Goal: Navigation & Orientation: Find specific page/section

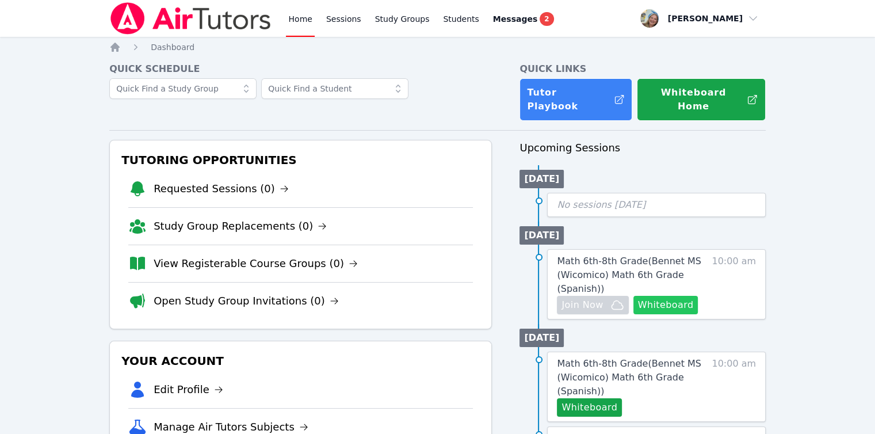
click at [651, 296] on button "Whiteboard" at bounding box center [666, 305] width 65 height 18
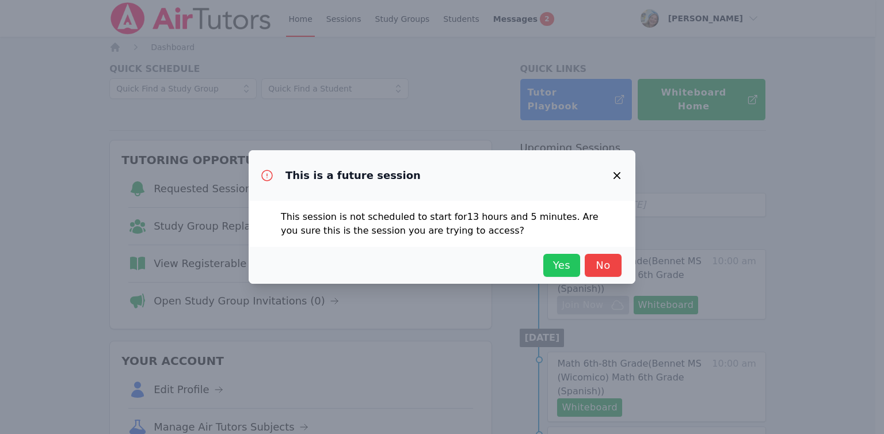
click at [573, 266] on span "Yes" at bounding box center [561, 265] width 25 height 16
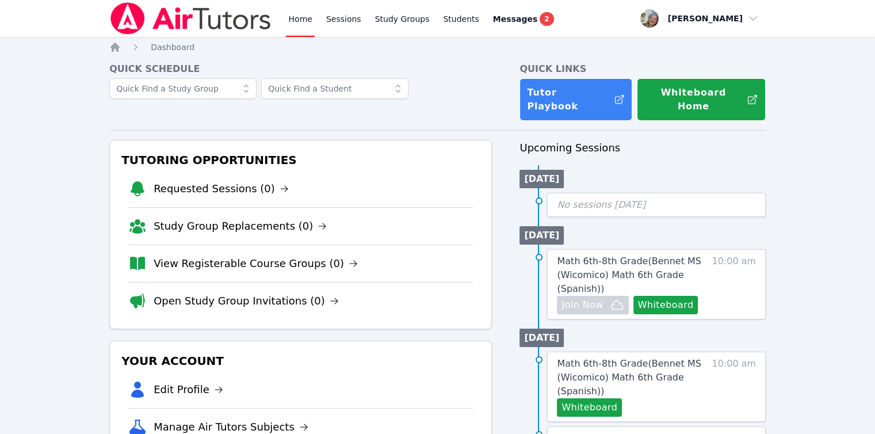
click at [306, 24] on link "Home" at bounding box center [300, 18] width 28 height 37
click at [384, 24] on link "Study Groups" at bounding box center [402, 18] width 59 height 37
click at [242, 218] on link "Study Group Replacements (0)" at bounding box center [240, 226] width 173 height 16
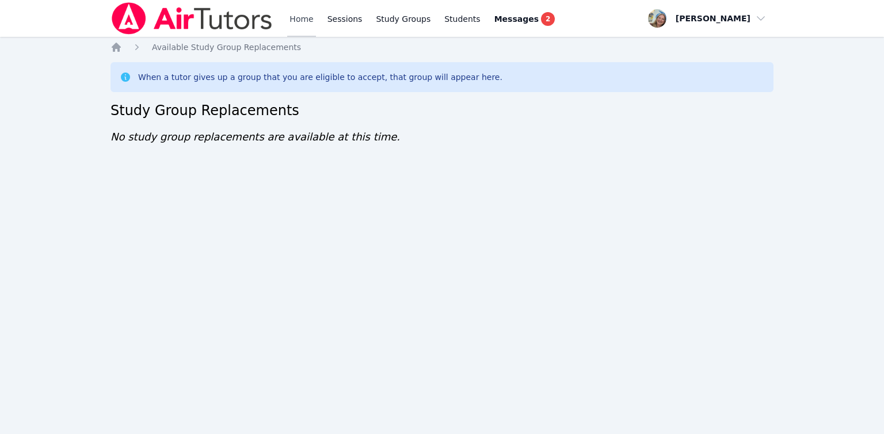
click at [289, 23] on link "Home" at bounding box center [301, 18] width 28 height 37
